Goal: Information Seeking & Learning: Learn about a topic

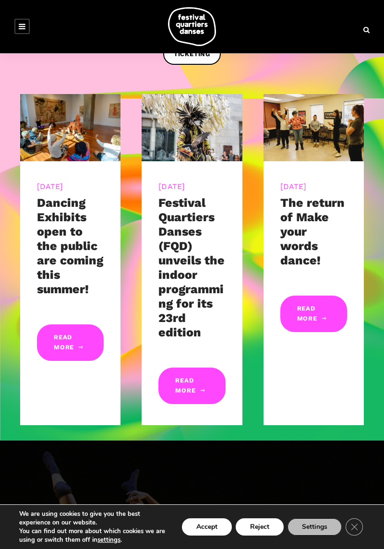
scroll to position [240, 0]
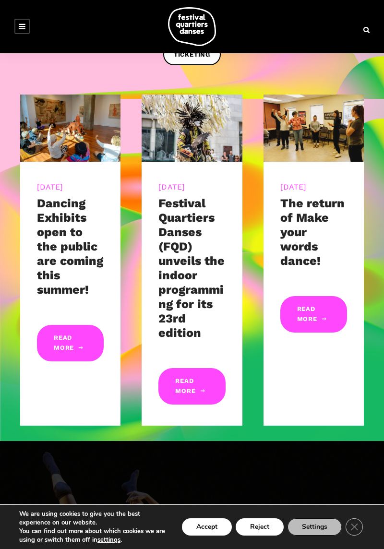
click at [71, 351] on link "Read More" at bounding box center [70, 343] width 67 height 36
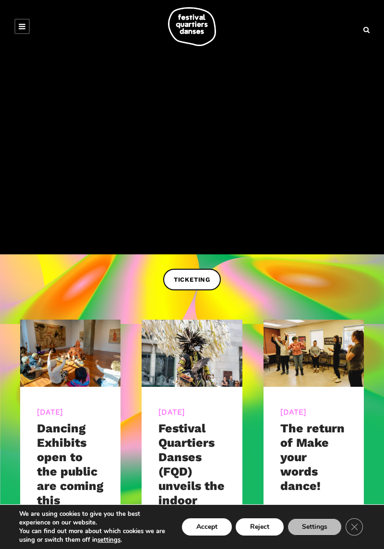
scroll to position [0, 0]
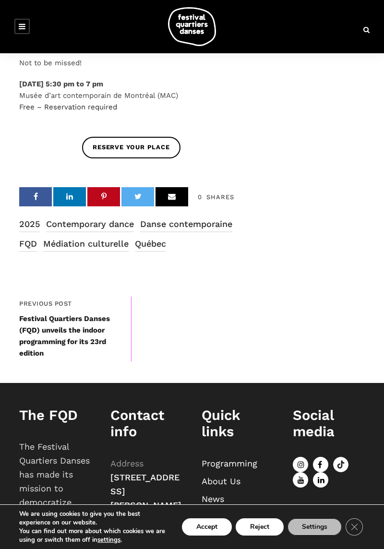
scroll to position [775, 0]
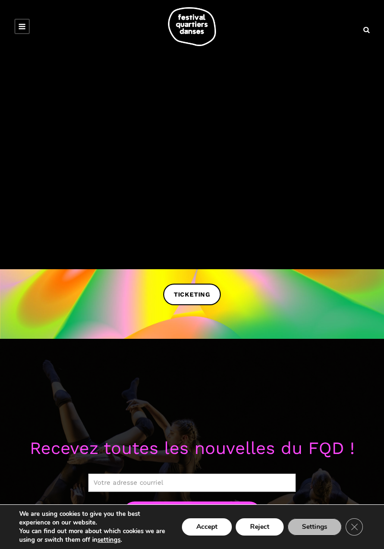
click at [22, 24] on icon at bounding box center [22, 27] width 7 height 8
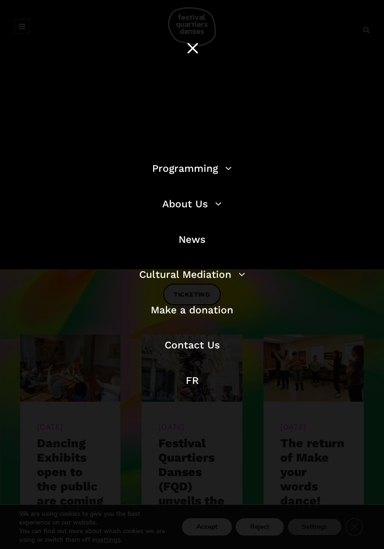
click at [203, 171] on link "Programming" at bounding box center [192, 168] width 80 height 12
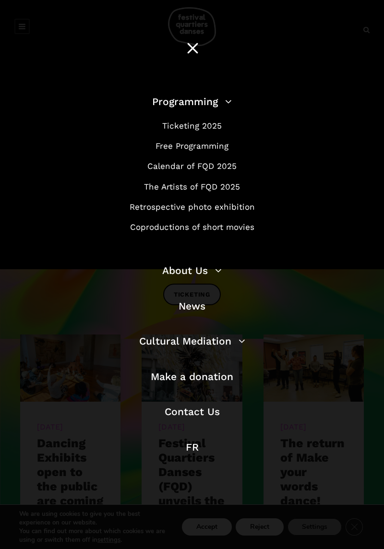
click at [219, 146] on link "Free Programming" at bounding box center [191, 146] width 73 height 10
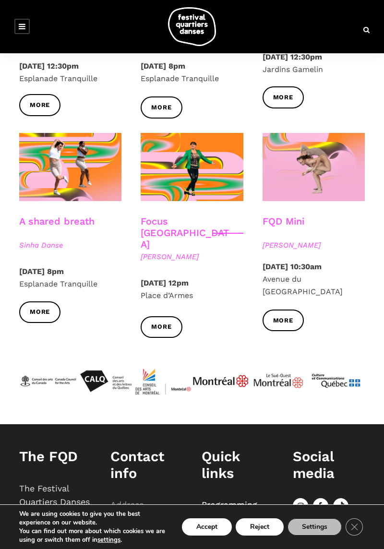
scroll to position [893, 0]
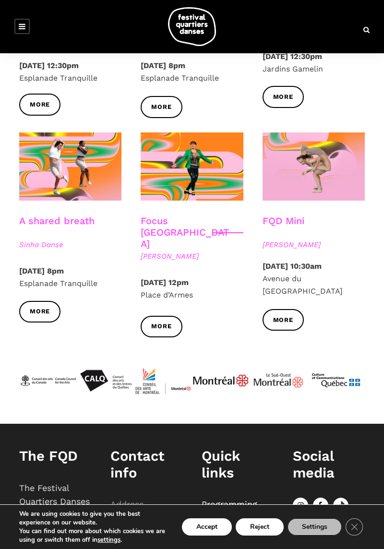
click at [291, 315] on span "More" at bounding box center [283, 320] width 20 height 10
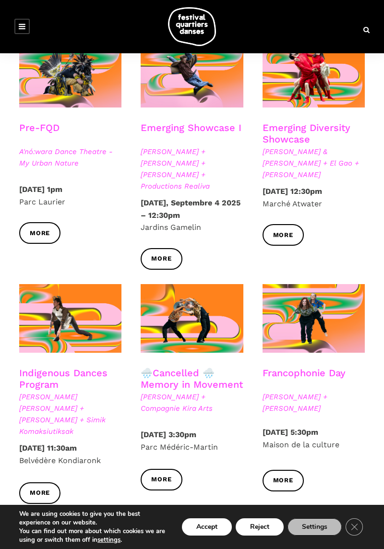
scroll to position [251, 0]
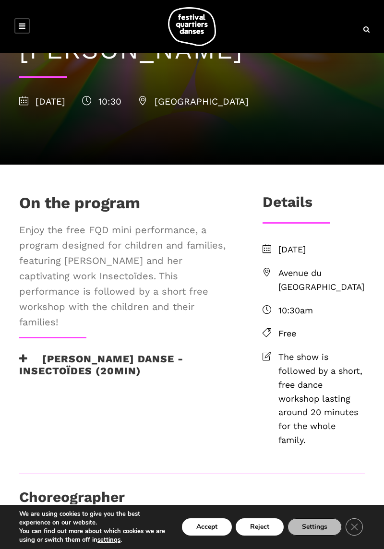
scroll to position [118, 0]
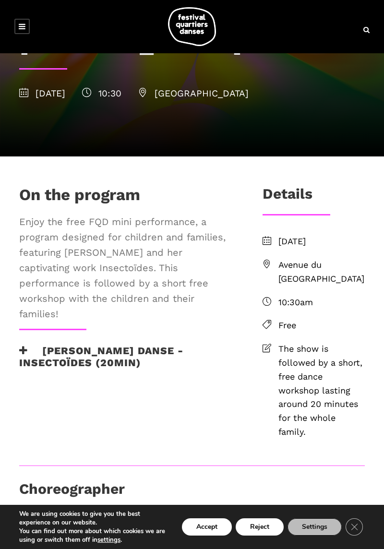
click at [308, 286] on span "Avenue du [GEOGRAPHIC_DATA]" at bounding box center [321, 272] width 86 height 28
click at [265, 286] on li "Avenue du [GEOGRAPHIC_DATA]" at bounding box center [313, 272] width 102 height 28
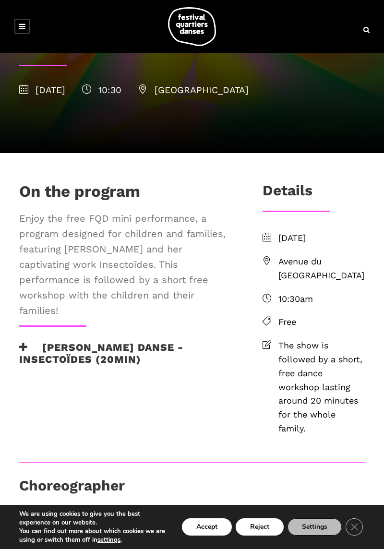
scroll to position [149, 0]
